Goal: Task Accomplishment & Management: Manage account settings

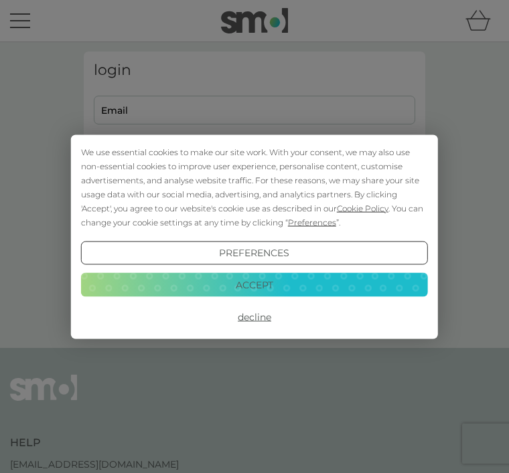
click at [297, 279] on button "Accept" at bounding box center [254, 285] width 347 height 24
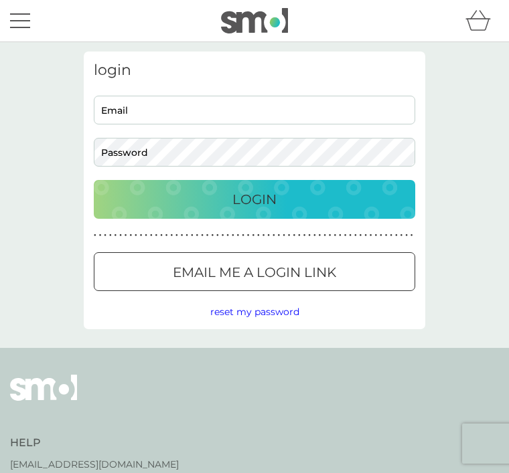
click at [134, 105] on input "Email" at bounding box center [254, 110] width 321 height 29
type input "brendae.jones@tiscali.co.uk"
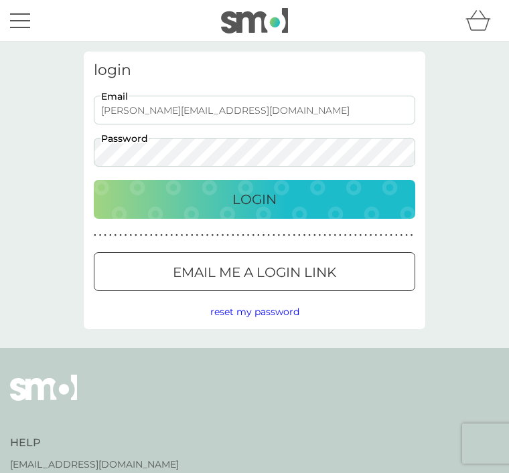
click at [284, 205] on div "Login" at bounding box center [254, 199] width 295 height 21
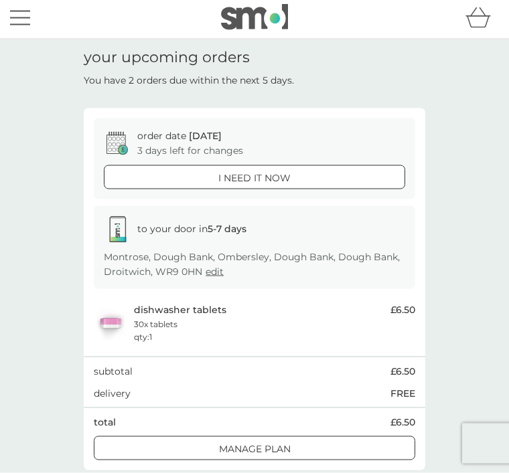
scroll to position [3, 0]
click at [317, 443] on div "Manage plan" at bounding box center [254, 448] width 320 height 15
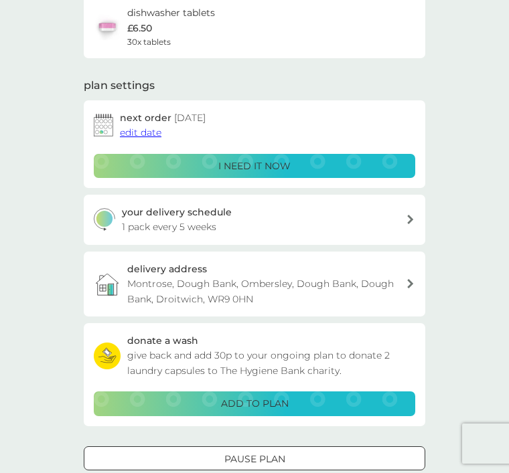
scroll to position [103, 0]
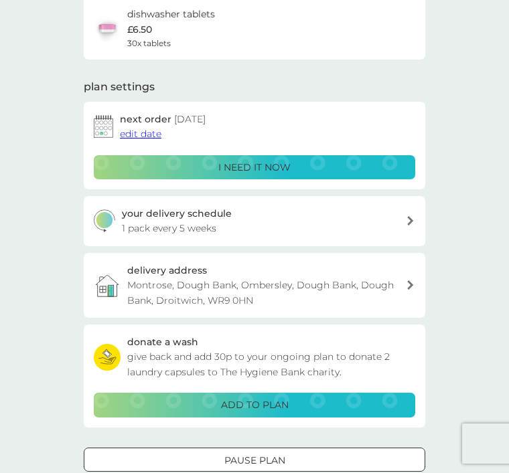
click at [284, 226] on div "your delivery schedule 1 pack every 5 weeks" at bounding box center [264, 221] width 285 height 30
select select "35"
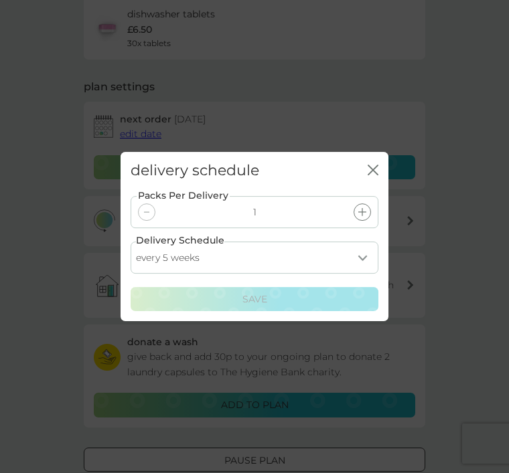
click at [376, 175] on icon "close" at bounding box center [373, 170] width 11 height 11
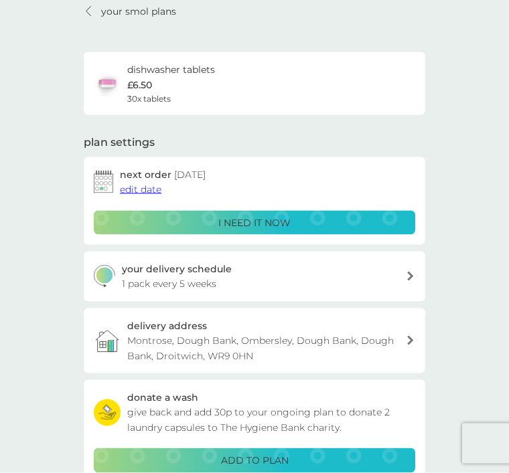
click at [281, 283] on div "your delivery schedule 1 pack every 5 weeks" at bounding box center [264, 277] width 285 height 30
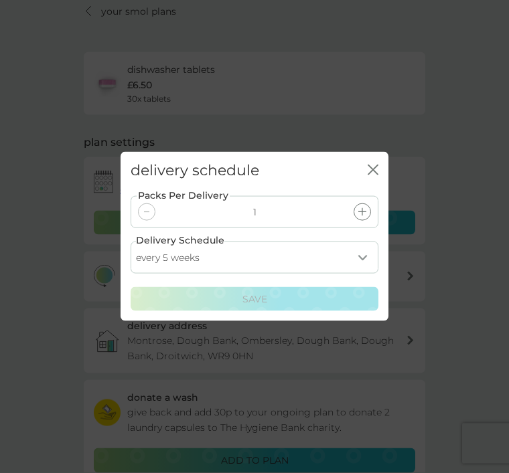
scroll to position [48, 0]
click at [151, 221] on div at bounding box center [146, 212] width 17 height 17
click at [153, 221] on div at bounding box center [146, 212] width 17 height 17
click at [366, 274] on select "every 1 week every 2 weeks every 3 weeks every 4 weeks every 5 weeks every 6 we…" at bounding box center [255, 258] width 248 height 32
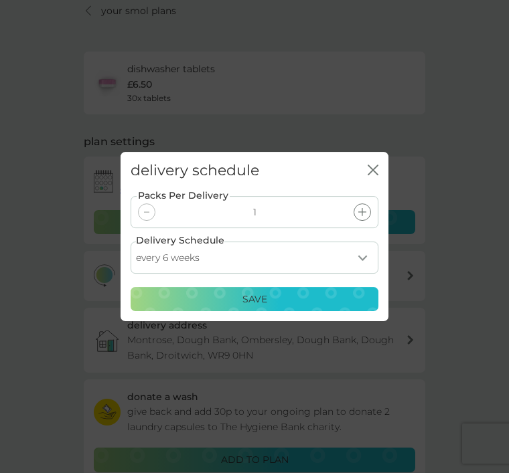
click at [370, 274] on select "every 1 week every 2 weeks every 3 weeks every 4 weeks every 5 weeks every 6 we…" at bounding box center [255, 258] width 248 height 32
select select "84"
click at [280, 307] on div "Save" at bounding box center [254, 299] width 230 height 15
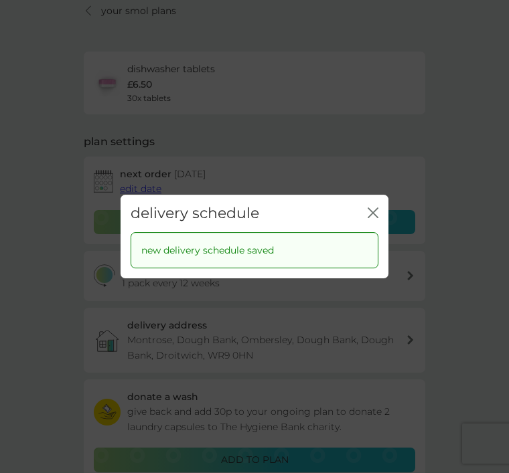
click at [376, 222] on div "close" at bounding box center [373, 213] width 11 height 17
click at [374, 218] on icon "close" at bounding box center [375, 212] width 5 height 9
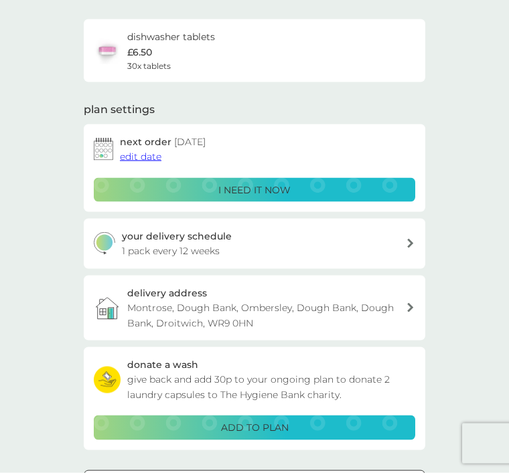
scroll to position [81, 0]
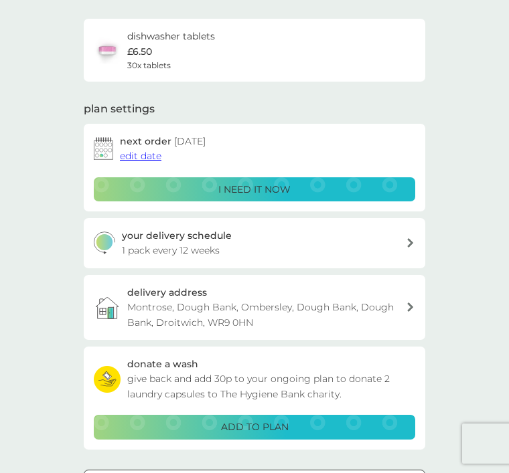
click at [289, 245] on div "your delivery schedule 1 pack every 12 weeks" at bounding box center [264, 243] width 285 height 30
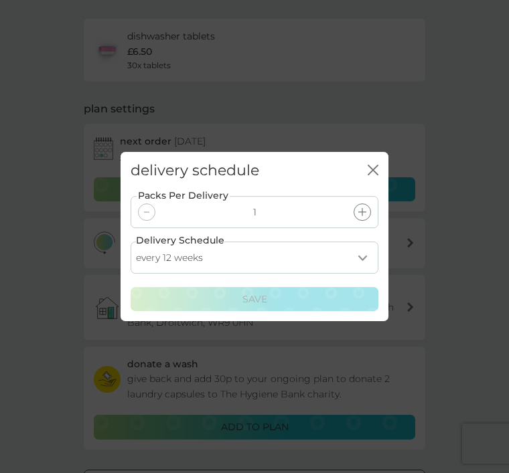
click at [366, 274] on select "every 1 week every 2 weeks every 3 weeks every 4 weeks every 5 weeks every 6 we…" at bounding box center [255, 258] width 248 height 32
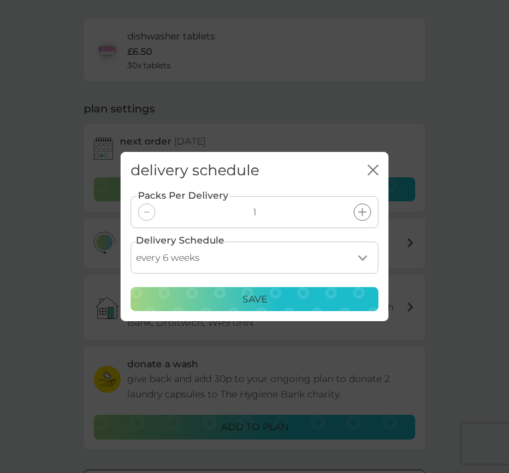
click at [365, 274] on select "every 1 week every 2 weeks every 3 weeks every 4 weeks every 5 weeks every 6 we…" at bounding box center [255, 258] width 248 height 32
select select "56"
click at [289, 307] on div "Save" at bounding box center [254, 299] width 230 height 15
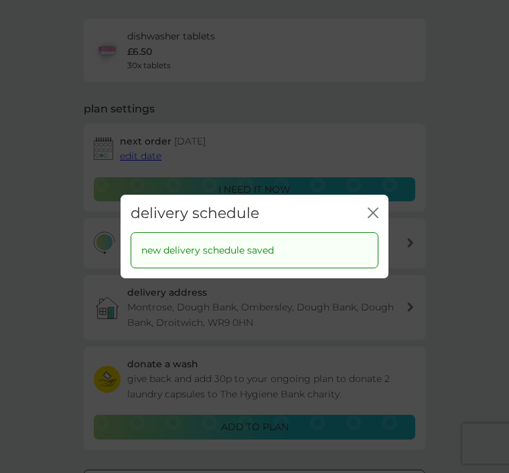
click at [374, 218] on icon "close" at bounding box center [373, 213] width 11 height 11
